Goal: Transaction & Acquisition: Purchase product/service

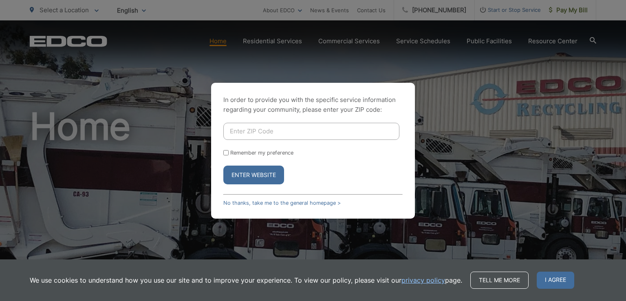
click at [294, 128] on input "Enter ZIP Code" at bounding box center [311, 131] width 176 height 17
type input "8"
type input "92021"
click at [223, 166] on button "Enter Website" at bounding box center [253, 175] width 61 height 19
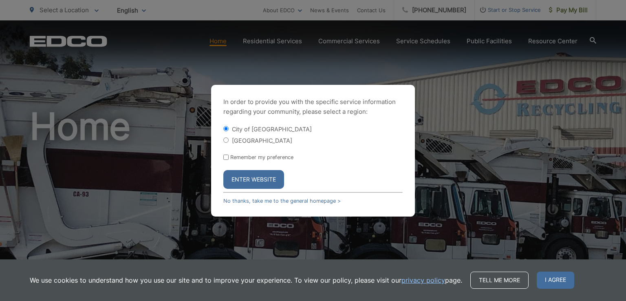
click at [234, 139] on label "[GEOGRAPHIC_DATA]" at bounding box center [262, 140] width 60 height 7
click at [229, 139] on input "[GEOGRAPHIC_DATA]" at bounding box center [225, 139] width 5 height 5
radio input "true"
click at [247, 179] on button "Enter Website" at bounding box center [253, 179] width 61 height 19
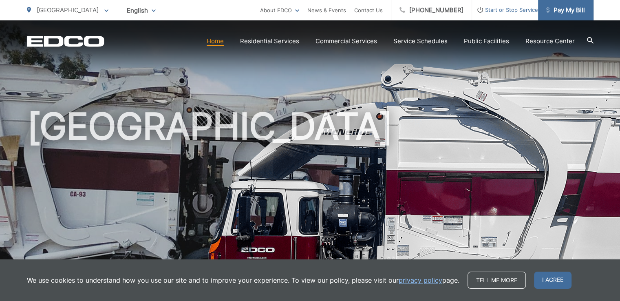
click at [572, 12] on span "Pay My Bill" at bounding box center [565, 10] width 39 height 10
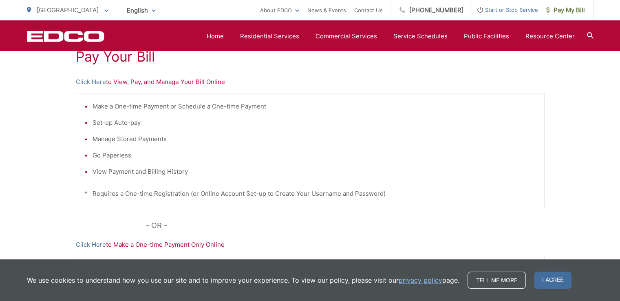
scroll to position [163, 0]
click at [138, 80] on p "Click Here to View, Pay, and Manage Your Bill Online" at bounding box center [310, 82] width 469 height 10
click at [93, 84] on link "Click Here" at bounding box center [91, 82] width 30 height 10
